Goal: Find specific page/section: Find specific page/section

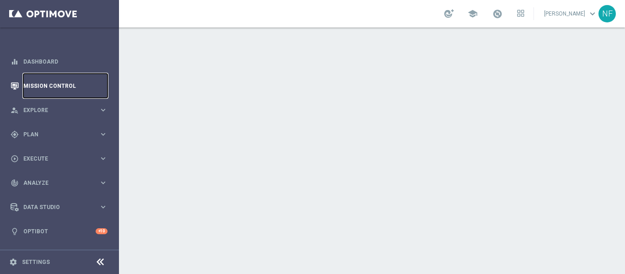
click at [57, 89] on link "Mission Control" at bounding box center [65, 86] width 84 height 24
